Goal: Find specific page/section: Find specific page/section

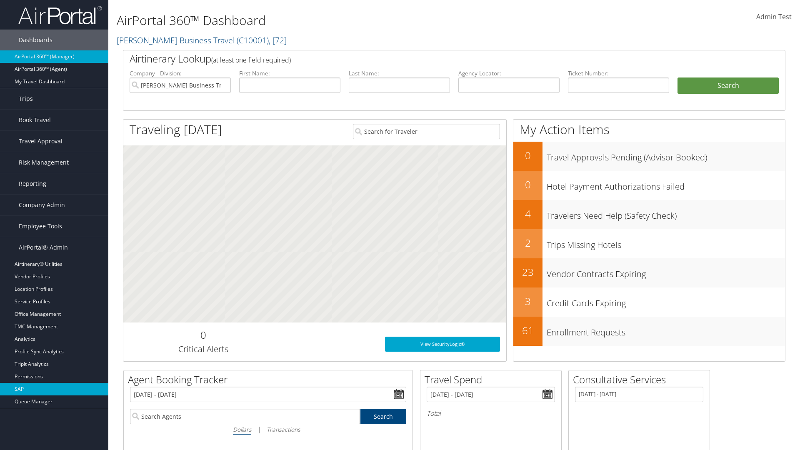
click at [54, 389] on link "SAP" at bounding box center [54, 389] width 108 height 13
